Goal: Find contact information: Find contact information

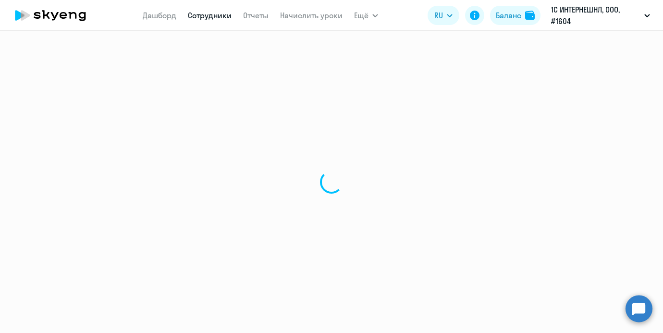
select select "30"
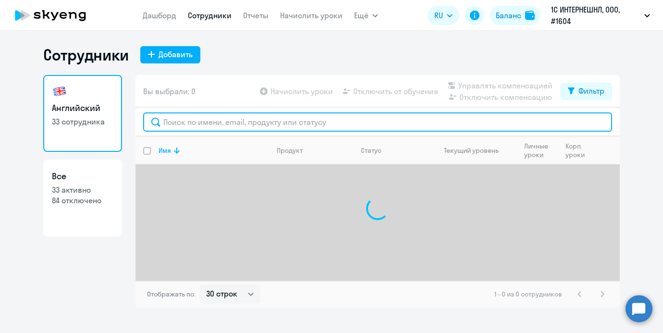
click at [274, 120] on input "text" at bounding box center [377, 121] width 469 height 19
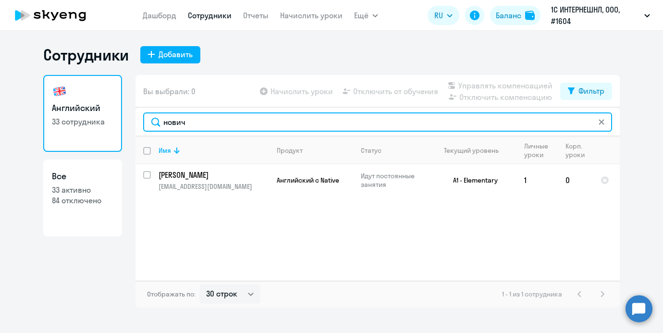
type input "нович"
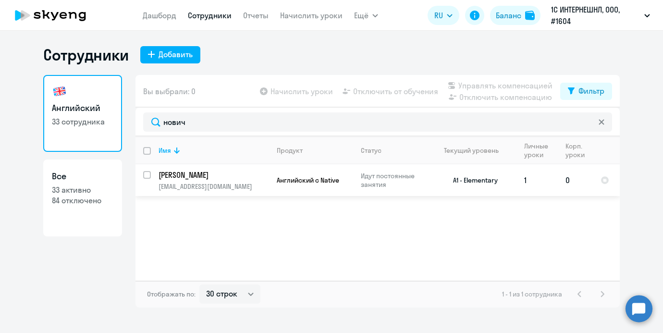
drag, startPoint x: 233, startPoint y: 179, endPoint x: 159, endPoint y: 175, distance: 74.6
copy p "[PERSON_NAME]"
click at [112, 244] on div "Английский 33 сотрудника Все 33 активно 84 отключено" at bounding box center [82, 191] width 79 height 233
drag, startPoint x: 227, startPoint y: 192, endPoint x: 156, endPoint y: 190, distance: 71.6
click at [156, 190] on td "[PERSON_NAME] [EMAIL_ADDRESS][DOMAIN_NAME]" at bounding box center [210, 180] width 118 height 32
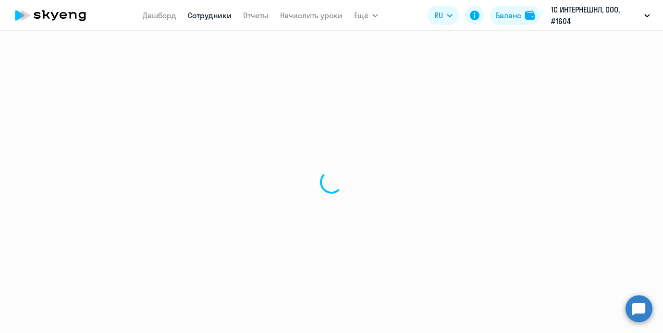
select select "english"
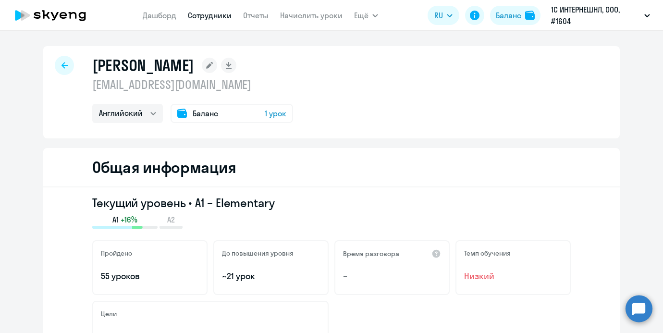
click at [165, 87] on p "[EMAIL_ADDRESS][DOMAIN_NAME]" at bounding box center [192, 84] width 201 height 15
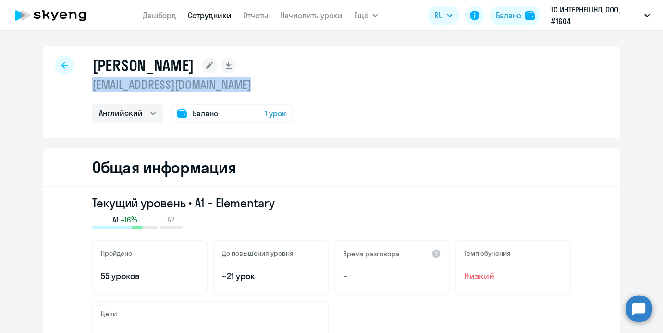
click at [165, 87] on p "[EMAIL_ADDRESS][DOMAIN_NAME]" at bounding box center [192, 84] width 201 height 15
copy p "[EMAIL_ADDRESS][DOMAIN_NAME]"
